Goal: Information Seeking & Learning: Learn about a topic

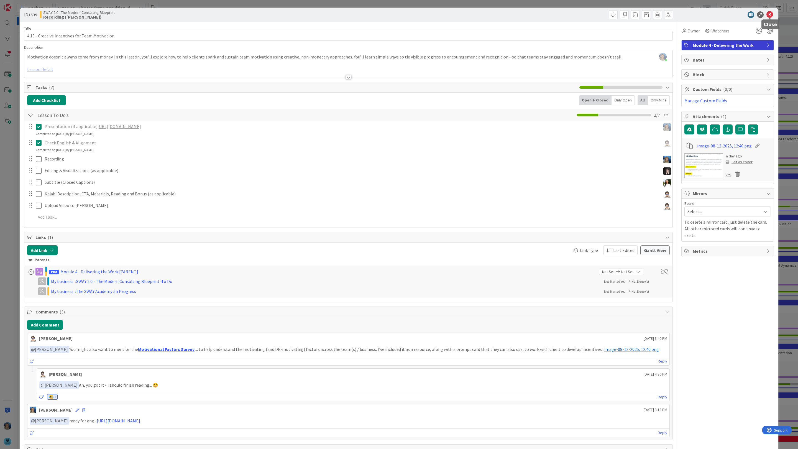
click at [771, 17] on icon at bounding box center [770, 14] width 7 height 7
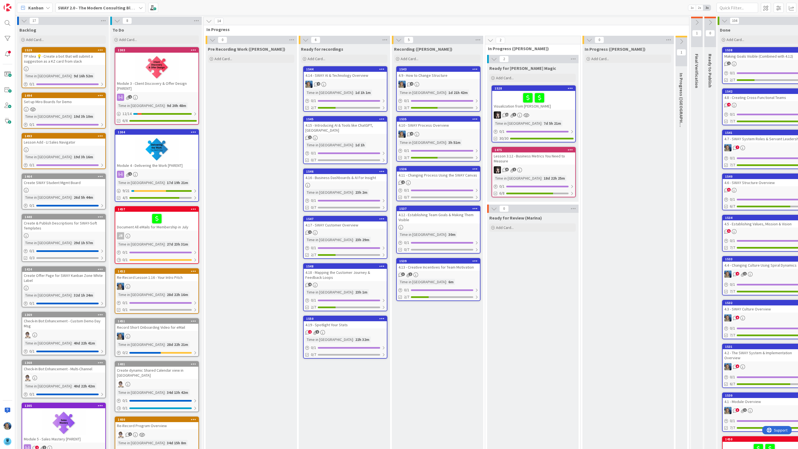
click at [437, 74] on div "4.9 - How to Change Structure" at bounding box center [438, 75] width 83 height 7
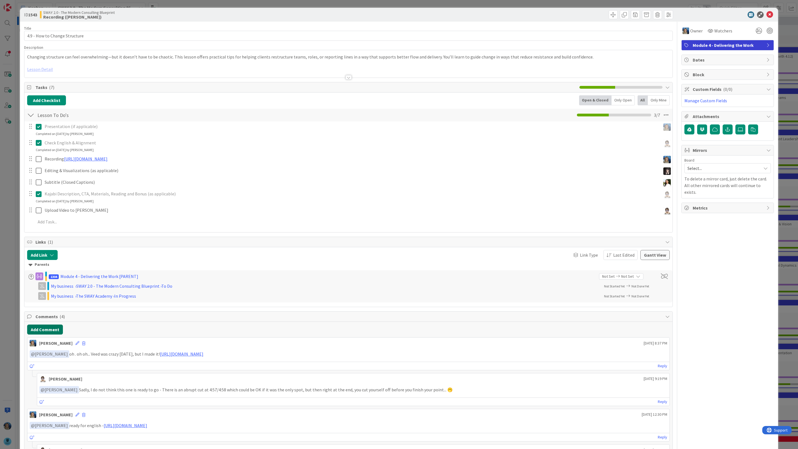
click at [50, 329] on button "Add Comment" at bounding box center [45, 330] width 36 height 10
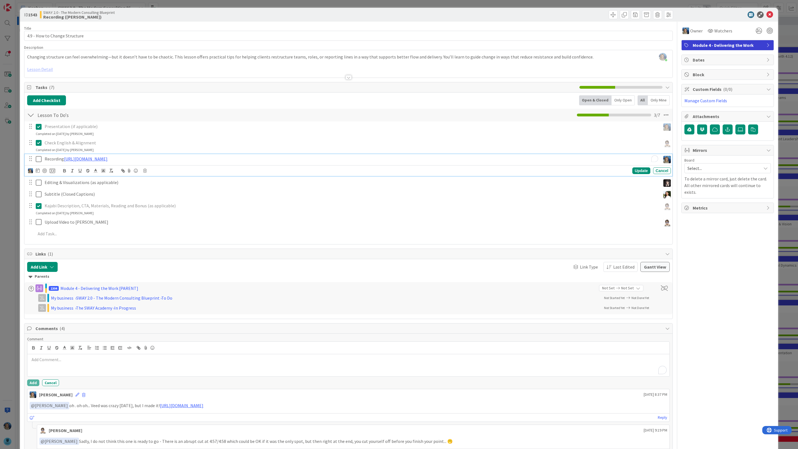
click at [244, 160] on p "Recording [URL][DOMAIN_NAME]" at bounding box center [352, 159] width 614 height 6
drag, startPoint x: 230, startPoint y: 159, endPoint x: 64, endPoint y: 160, distance: 166.0
click at [64, 160] on p "Recording [URL][DOMAIN_NAME]" at bounding box center [352, 159] width 614 height 6
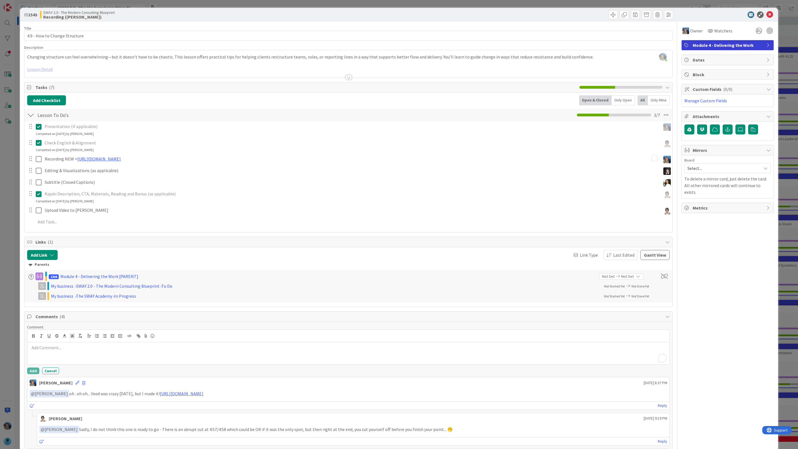
click at [33, 383] on div "Comment Add Cancel [PERSON_NAME] [DATE] 8:37 PM ﻿ @ [PERSON_NAME] ﻿ oh . oh oh.…" at bounding box center [348, 421] width 648 height 198
click at [38, 358] on div "To enrich screen reader interactions, please activate Accessibility in Grammarl…" at bounding box center [348, 353] width 642 height 22
click at [60, 422] on li "[PERSON_NAME]" at bounding box center [74, 422] width 88 height 11
click at [32, 374] on button "Add" at bounding box center [33, 370] width 12 height 7
click at [788, 60] on div "ID 1543 SWAY 2.0 - The Modern Consulting Blueprint Recording (Marina) Title 29 …" at bounding box center [399, 224] width 798 height 449
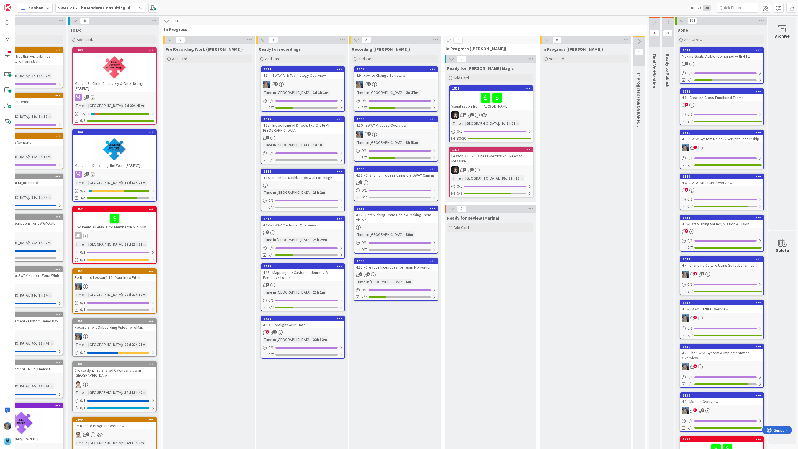
click at [548, 39] on icon at bounding box center [547, 40] width 6 height 6
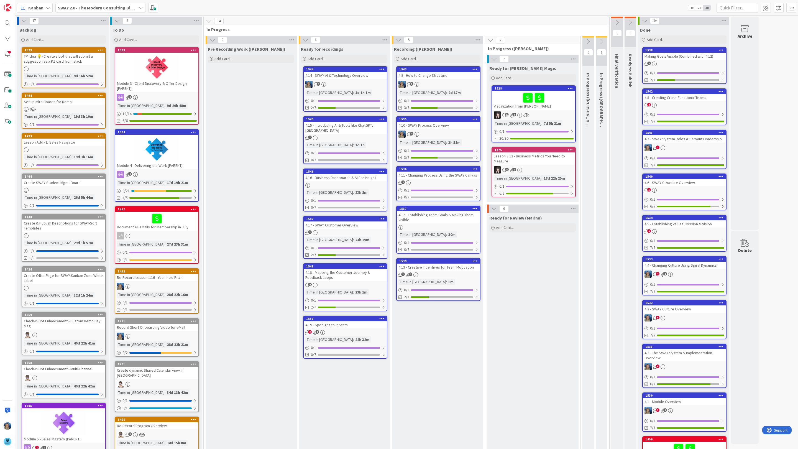
click at [619, 22] on icon at bounding box center [617, 22] width 6 height 6
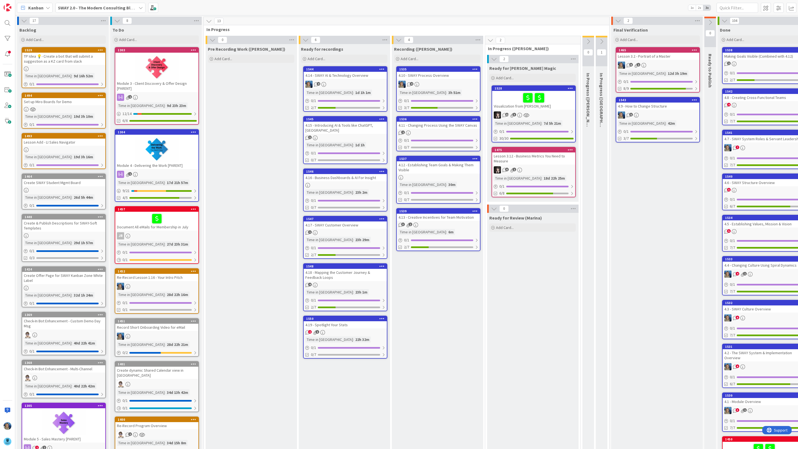
click at [426, 79] on div "4.10 - SWAY Process Overview" at bounding box center [438, 75] width 83 height 7
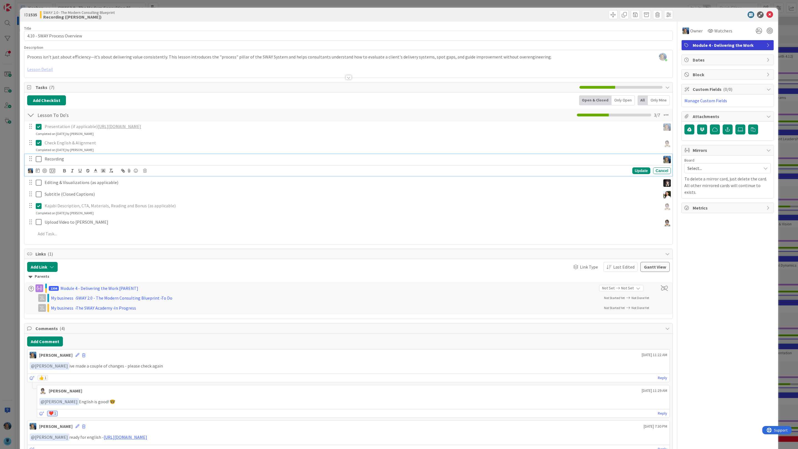
click at [77, 164] on div "Recording" at bounding box center [351, 159] width 618 height 10
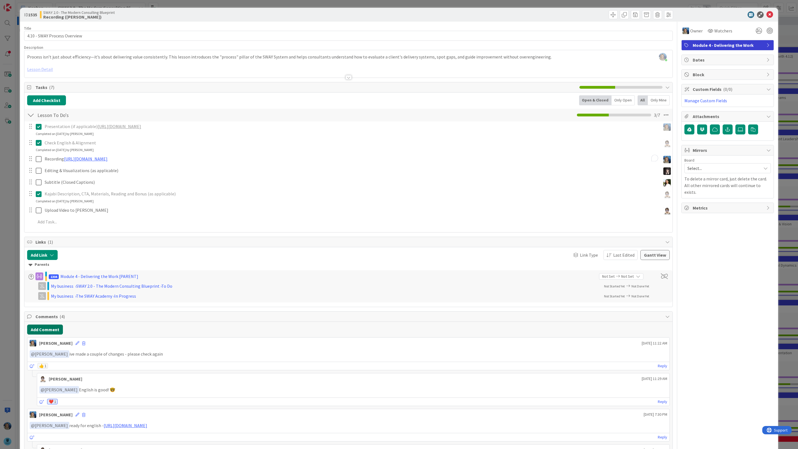
click at [53, 339] on div "Add Comment [PERSON_NAME] [DATE] 11:22 AM ﻿ @ [PERSON_NAME] ﻿ ive made a couple…" at bounding box center [348, 401] width 648 height 158
click at [56, 331] on button "Add Comment" at bounding box center [45, 330] width 36 height 10
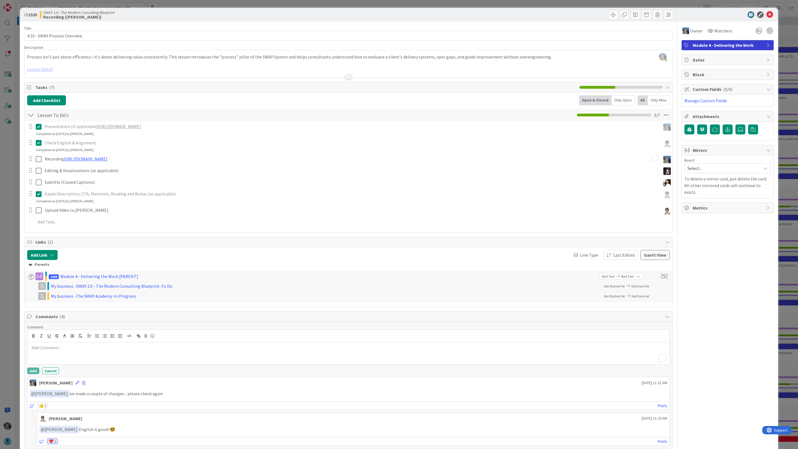
click at [55, 350] on p "To enrich screen reader interactions, please activate Accessibility in Grammarl…" at bounding box center [349, 347] width 638 height 6
click at [74, 424] on li "[PERSON_NAME]" at bounding box center [74, 422] width 88 height 11
click at [61, 352] on p "﻿ @ [PERSON_NAME] ﻿ [URL][DOMAIN_NAME]" at bounding box center [349, 347] width 638 height 7
click at [35, 372] on button "Add" at bounding box center [33, 370] width 12 height 7
click at [788, 63] on div "ID 1535 SWAY 2.0 - The Modern Consulting Blueprint Recording (Marina) Title 28 …" at bounding box center [399, 224] width 798 height 449
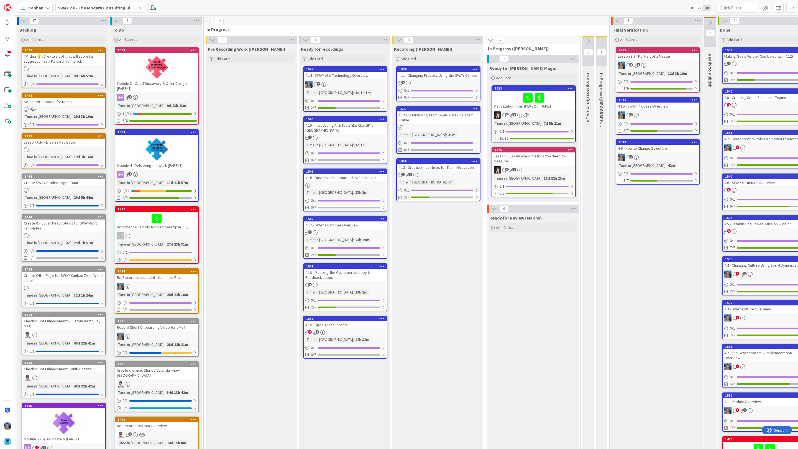
click at [435, 77] on div "4.11 - Changing Process Using the SWAY Canvas" at bounding box center [438, 75] width 83 height 7
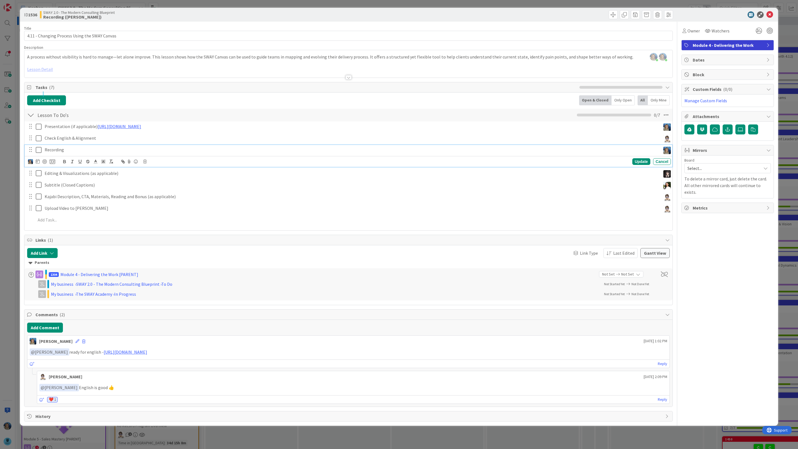
click at [94, 152] on p "Recording" at bounding box center [352, 150] width 614 height 6
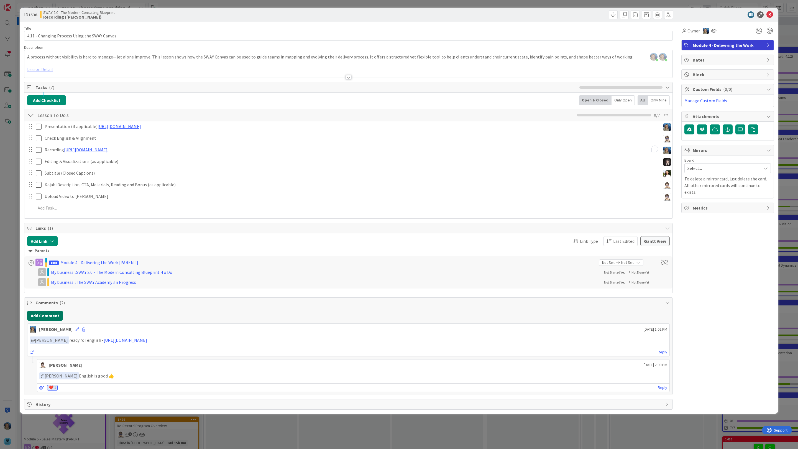
click at [47, 328] on div "Add Comment [PERSON_NAME] [DATE] 1:02 PM ﻿ @ [PERSON_NAME] ﻿ ready for english …" at bounding box center [348, 351] width 648 height 87
click at [48, 317] on button "Add Comment" at bounding box center [45, 316] width 36 height 10
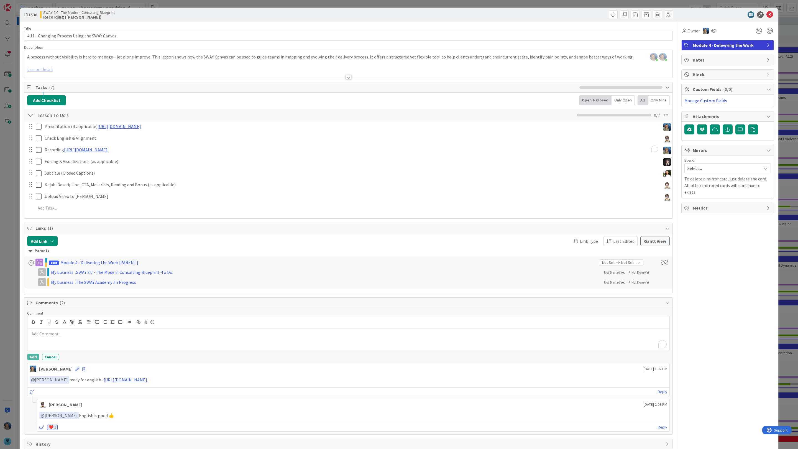
click at [48, 337] on p "To enrich screen reader interactions, please activate Accessibility in Grammarl…" at bounding box center [349, 334] width 638 height 6
click at [63, 409] on li "[PERSON_NAME]" at bounding box center [74, 408] width 88 height 11
click at [90, 338] on p "﻿ @ [PERSON_NAME] ﻿" at bounding box center [349, 334] width 638 height 7
click at [34, 358] on button "Add" at bounding box center [33, 357] width 12 height 7
click at [770, 13] on icon at bounding box center [770, 14] width 7 height 7
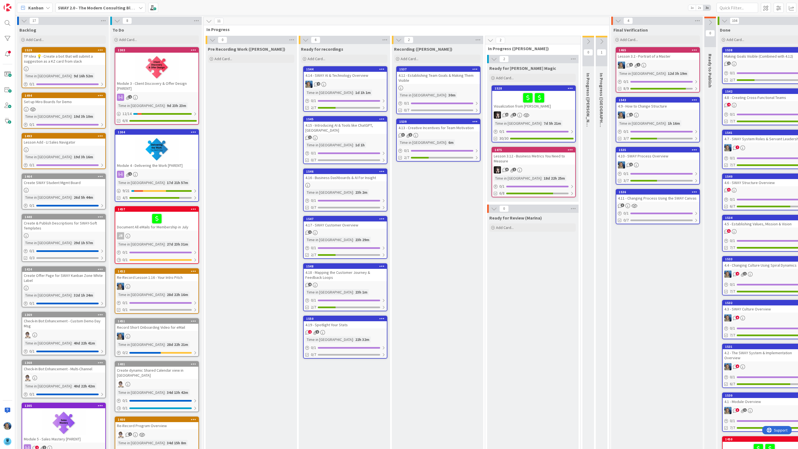
click at [647, 198] on div "4.11 - Changing Process Using the SWAY Canvas" at bounding box center [657, 198] width 83 height 7
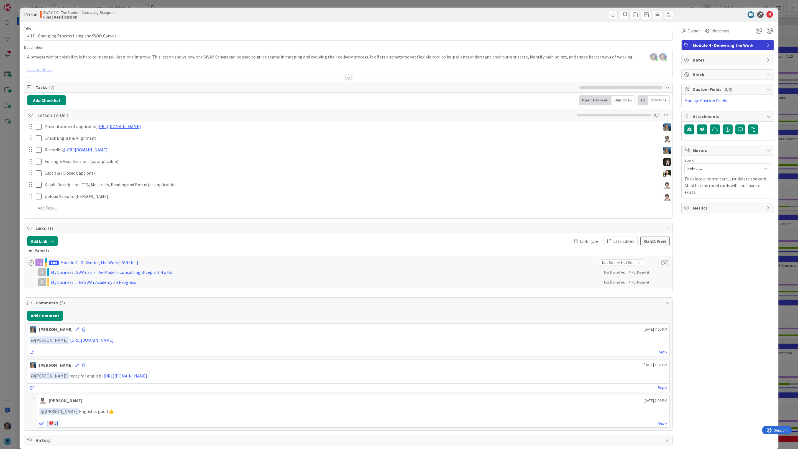
click at [786, 63] on div "ID 1536 SWAY 2.0 - The Modern Consulting Blueprint Final Verification Title 45 …" at bounding box center [399, 224] width 798 height 449
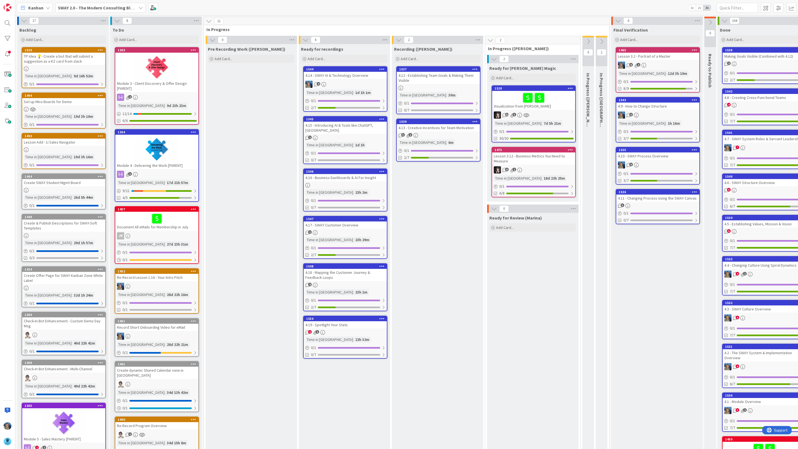
scroll to position [0, 43]
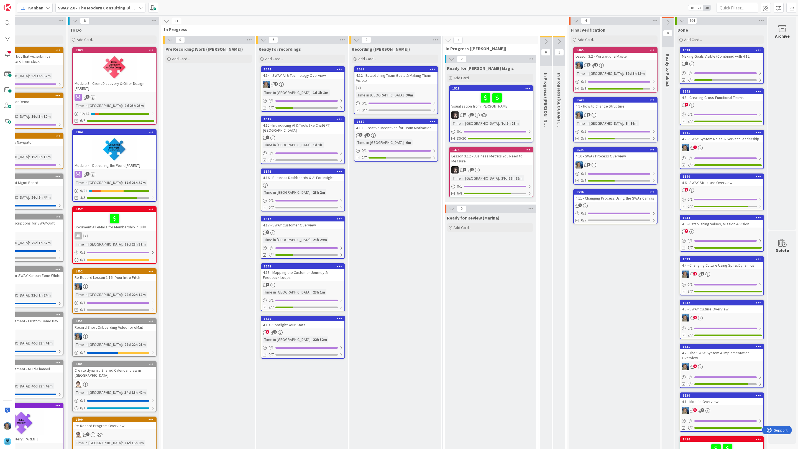
click at [317, 81] on div "4" at bounding box center [302, 84] width 83 height 7
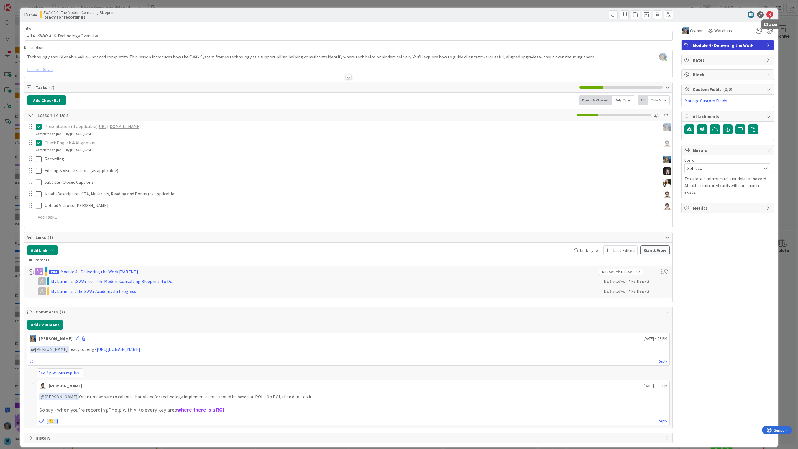
click at [771, 15] on icon at bounding box center [770, 14] width 7 height 7
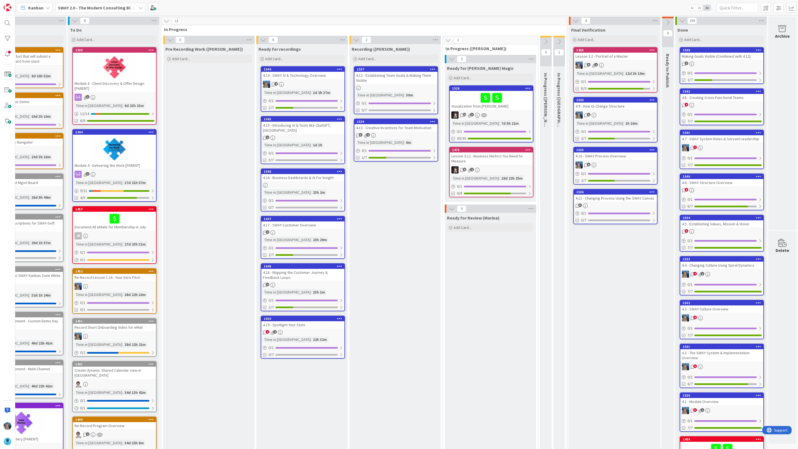
click at [608, 158] on div "4.10 - SWAY Process Overview" at bounding box center [615, 155] width 83 height 7
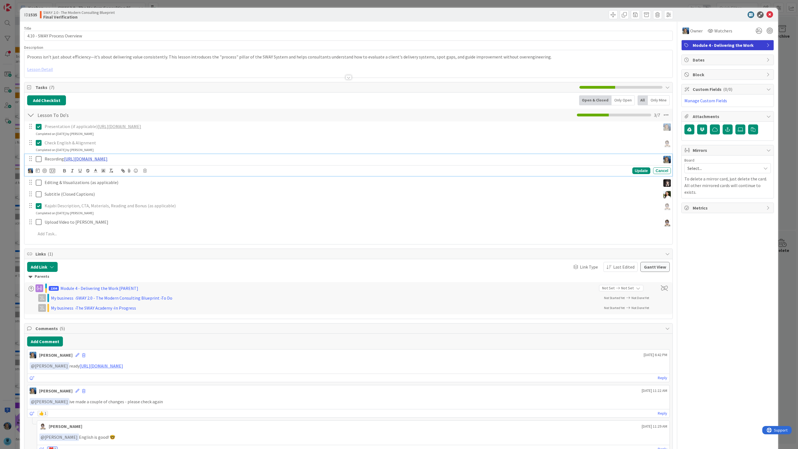
click at [108, 159] on link "[URL][DOMAIN_NAME]" at bounding box center [86, 159] width 44 height 6
click at [143, 171] on link "[URL][DOMAIN_NAME]" at bounding box center [124, 169] width 38 height 7
click at [769, 13] on icon at bounding box center [770, 14] width 7 height 7
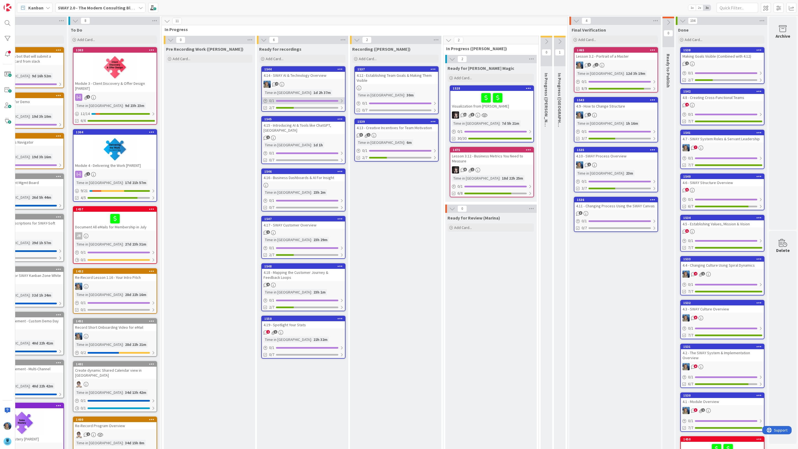
scroll to position [0, 42]
click at [383, 81] on div "4.12 - Establishing Team Goals & Making Them Visible" at bounding box center [396, 78] width 83 height 12
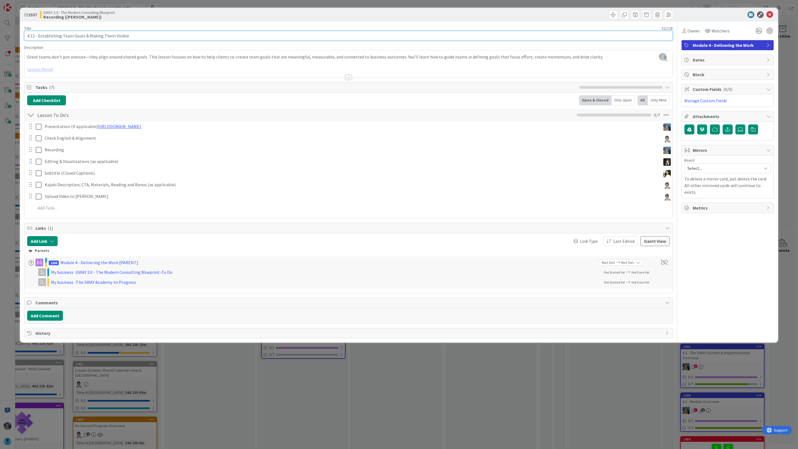
drag, startPoint x: 126, startPoint y: 37, endPoint x: 25, endPoint y: 36, distance: 101.2
click at [25, 36] on input "4.12 - Establishing Team Goals & Making Them Visible" at bounding box center [348, 36] width 649 height 10
click at [770, 15] on icon at bounding box center [770, 14] width 7 height 7
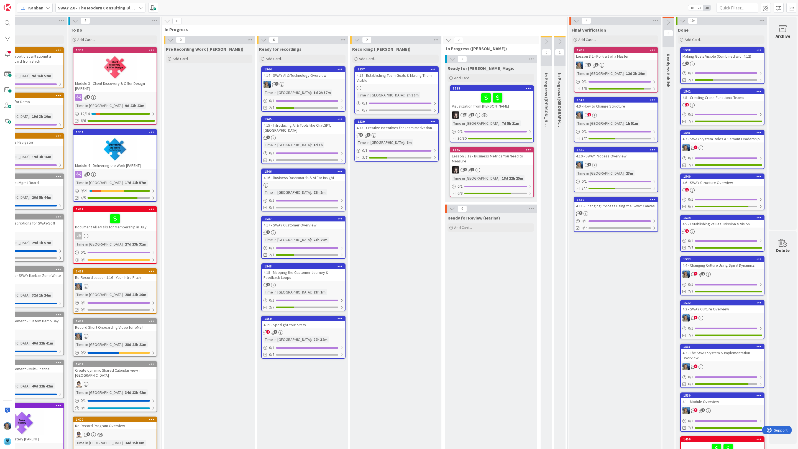
click at [413, 85] on link "1537 4.12 - Establishing Team Goals & Making Them Visible Time in Column : 2h 3…" at bounding box center [396, 90] width 84 height 48
